Goal: Task Accomplishment & Management: Use online tool/utility

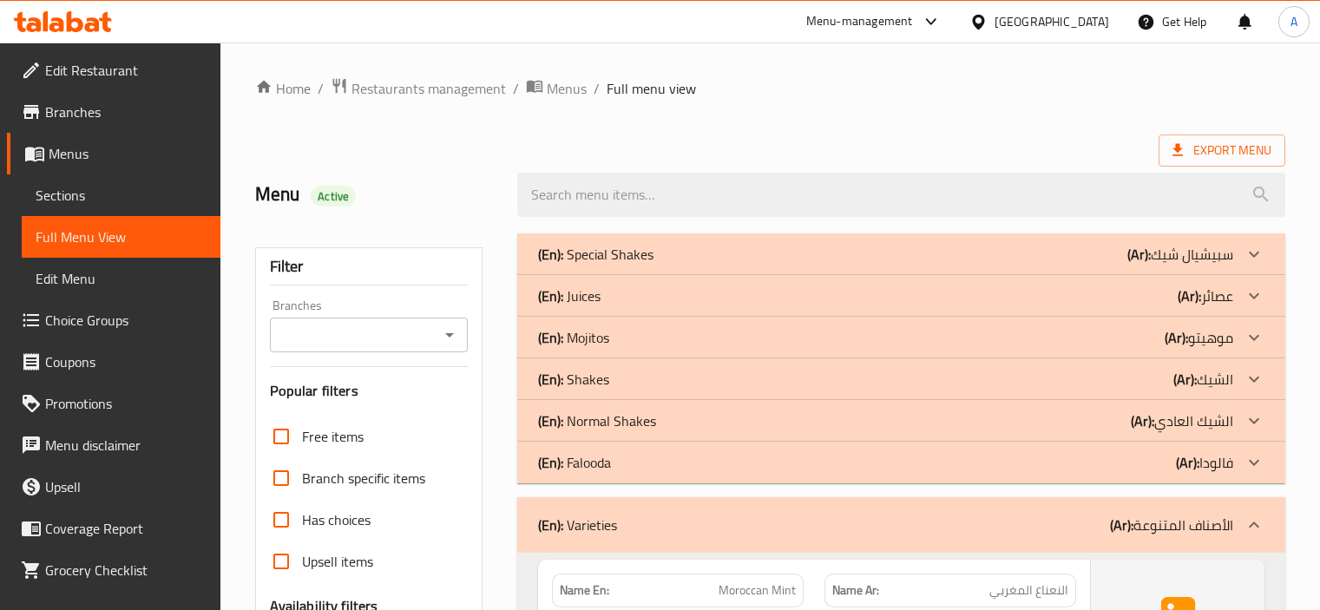
scroll to position [560, 0]
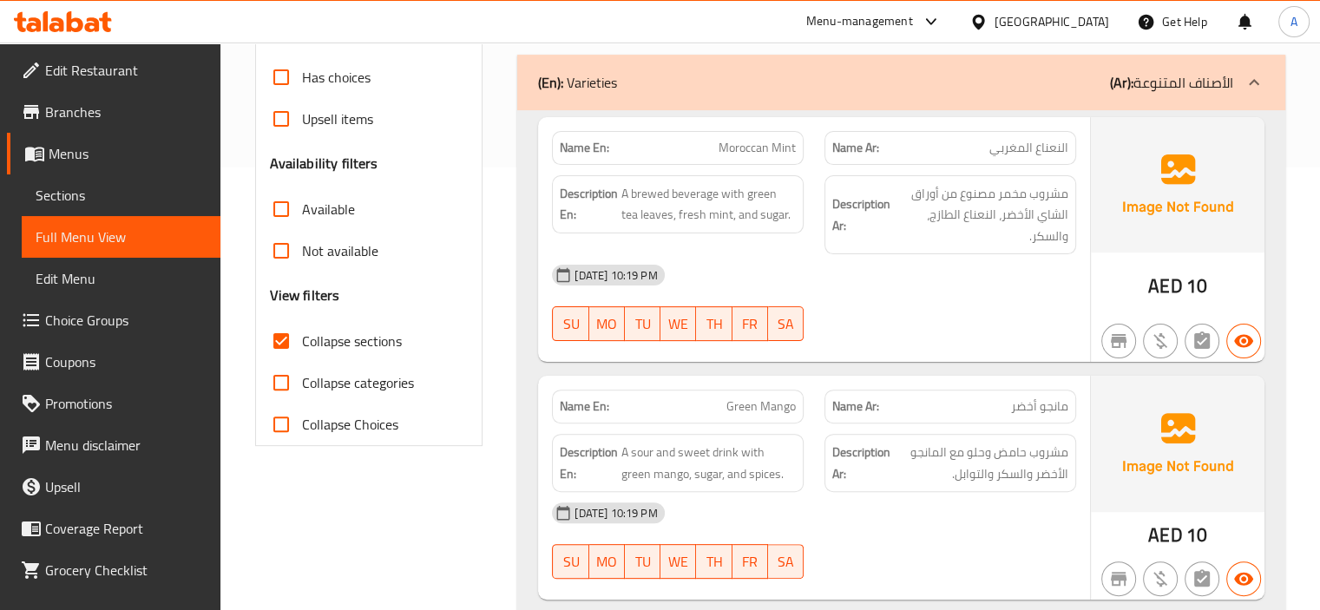
scroll to position [299, 0]
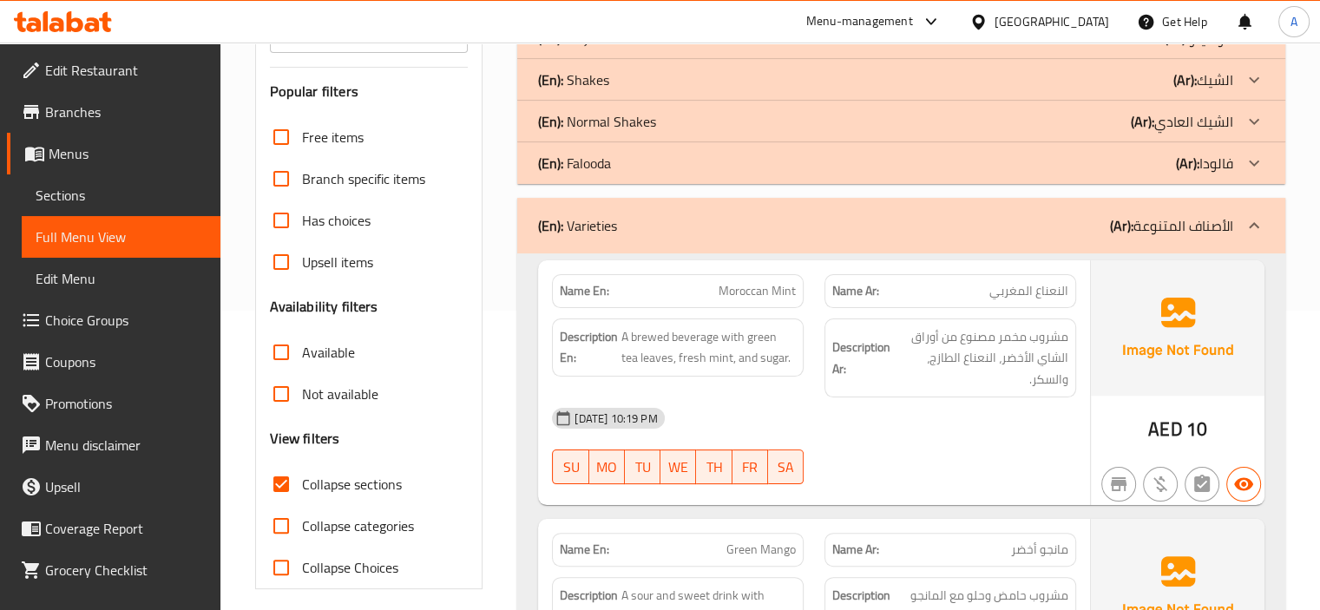
click at [567, 285] on strong "Name En:" at bounding box center [584, 291] width 49 height 18
copy strong "Name En:"
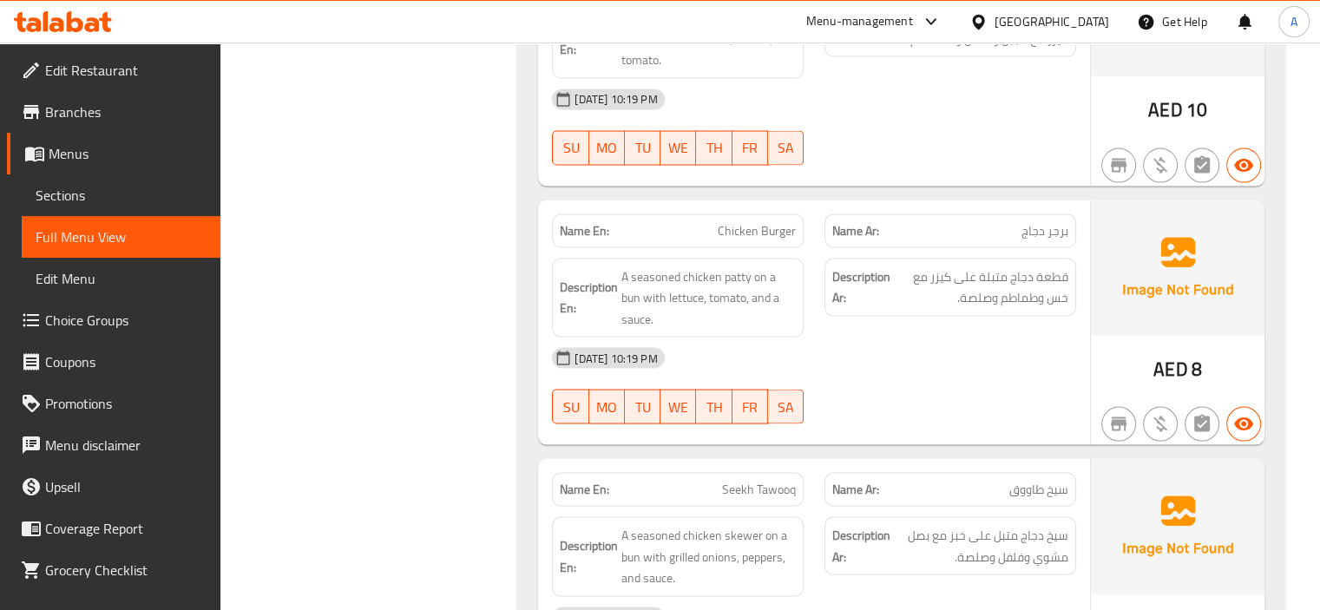
scroll to position [16611, 0]
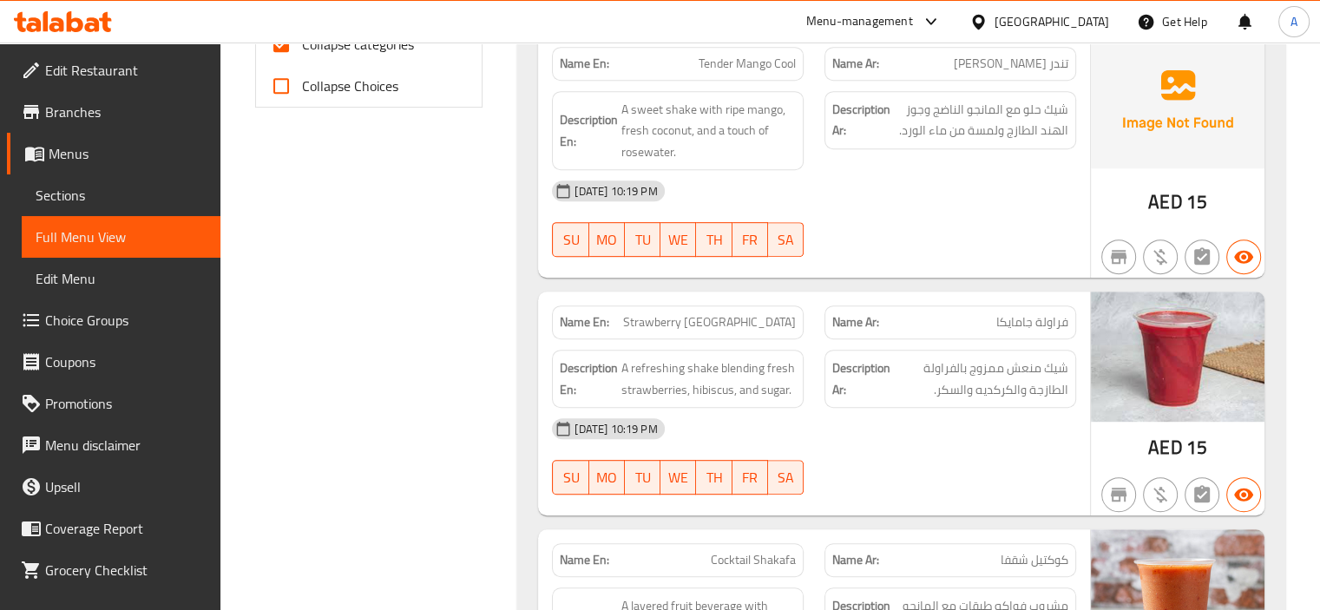
scroll to position [434, 0]
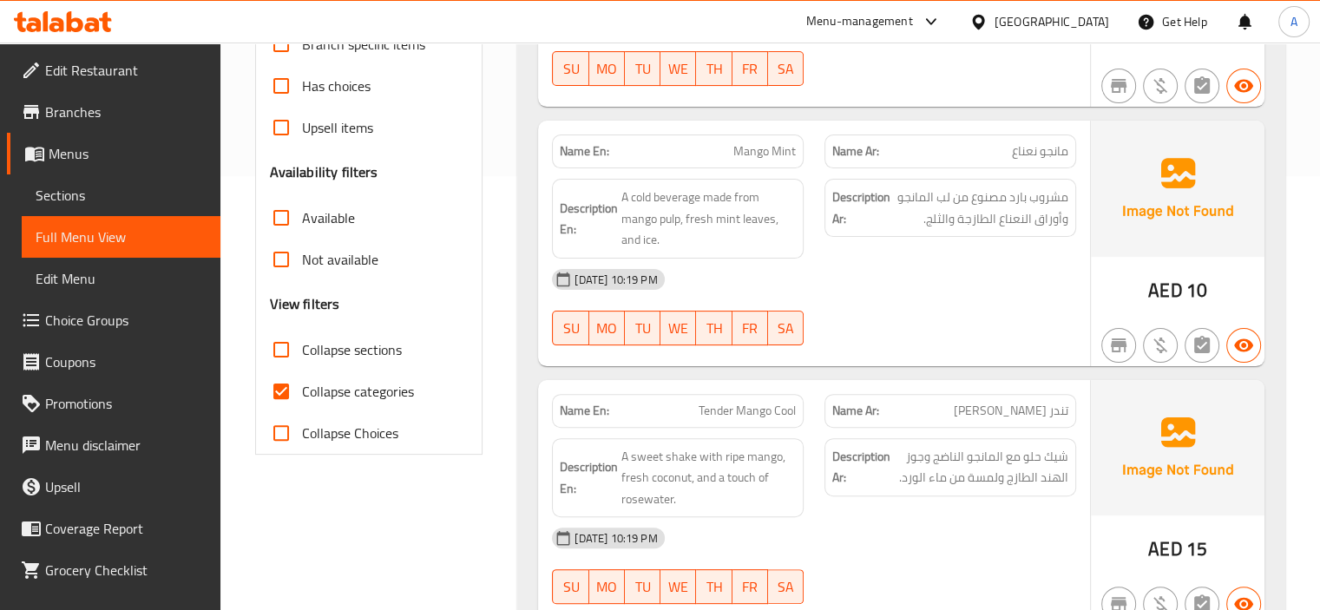
click at [378, 398] on span "Collapse categories" at bounding box center [358, 391] width 112 height 21
click at [302, 398] on input "Collapse categories" at bounding box center [281, 391] width 42 height 42
checkbox input "false"
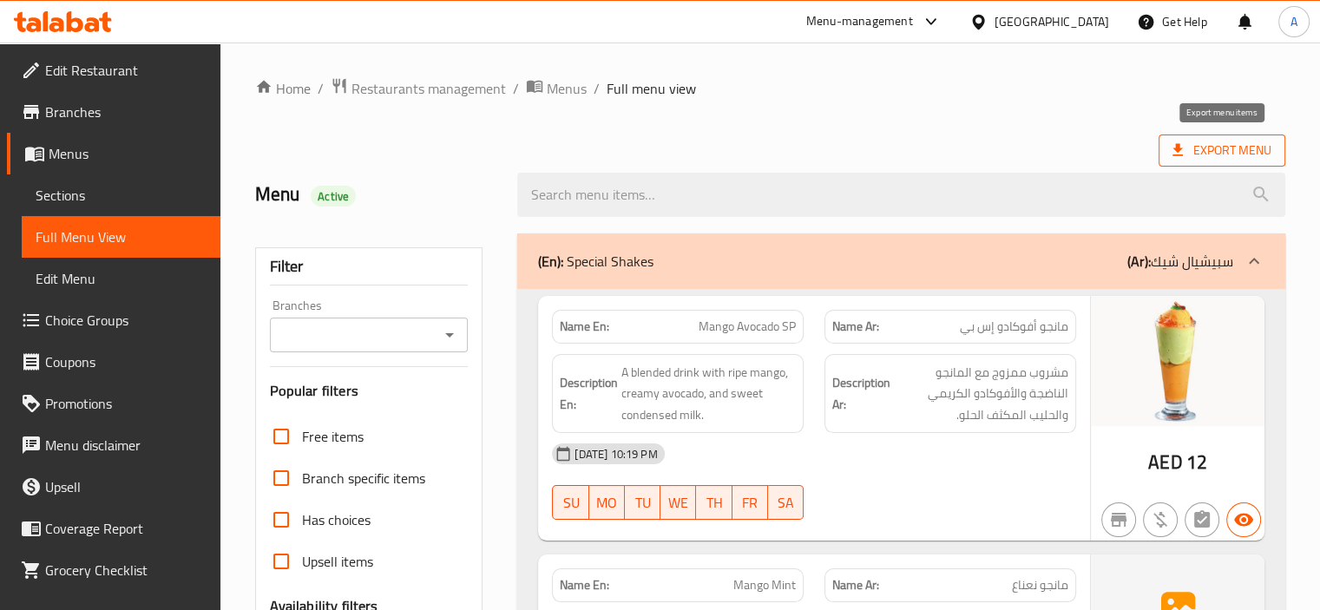
click at [1177, 145] on icon at bounding box center [1177, 150] width 10 height 12
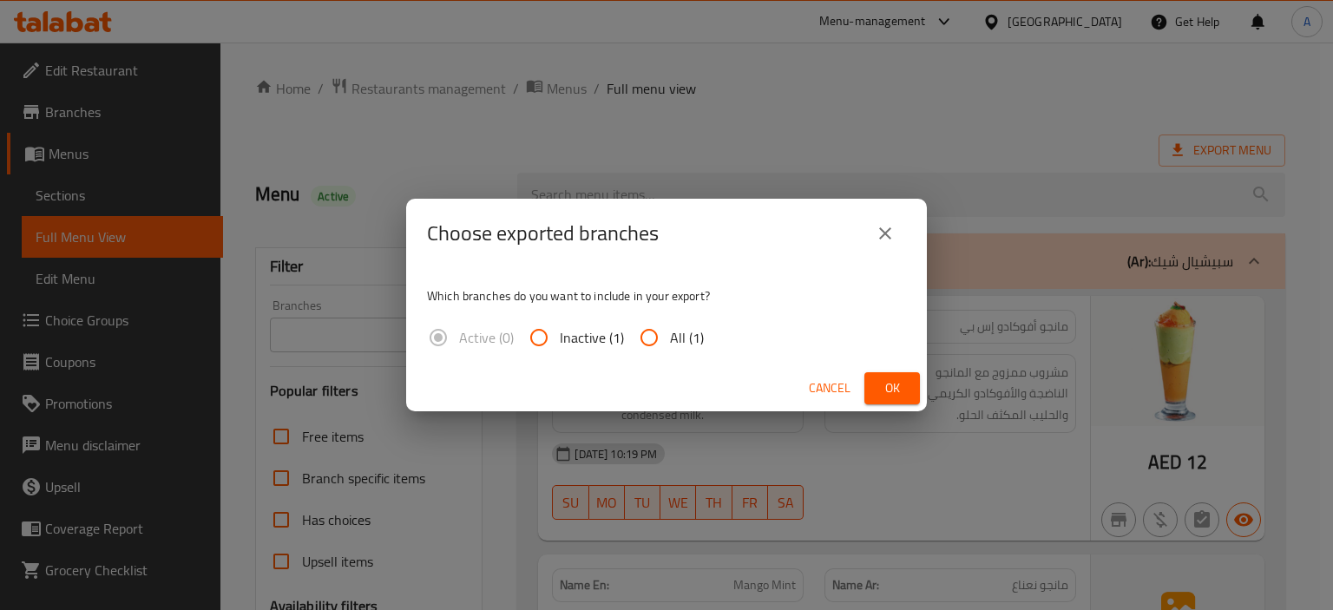
click at [680, 340] on span "All (1)" at bounding box center [687, 337] width 34 height 21
click at [670, 340] on input "All (1)" at bounding box center [649, 338] width 42 height 42
radio input "true"
click at [904, 388] on span "Ok" at bounding box center [892, 388] width 28 height 22
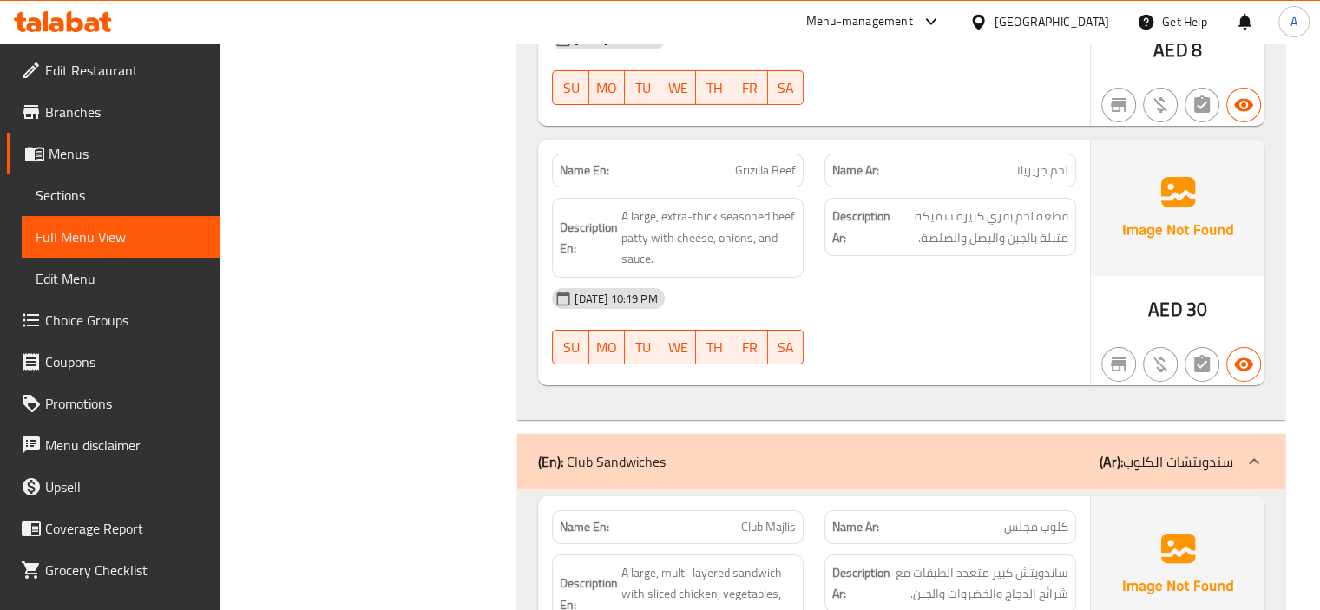
scroll to position [39224, 0]
